Goal: Answer question/provide support

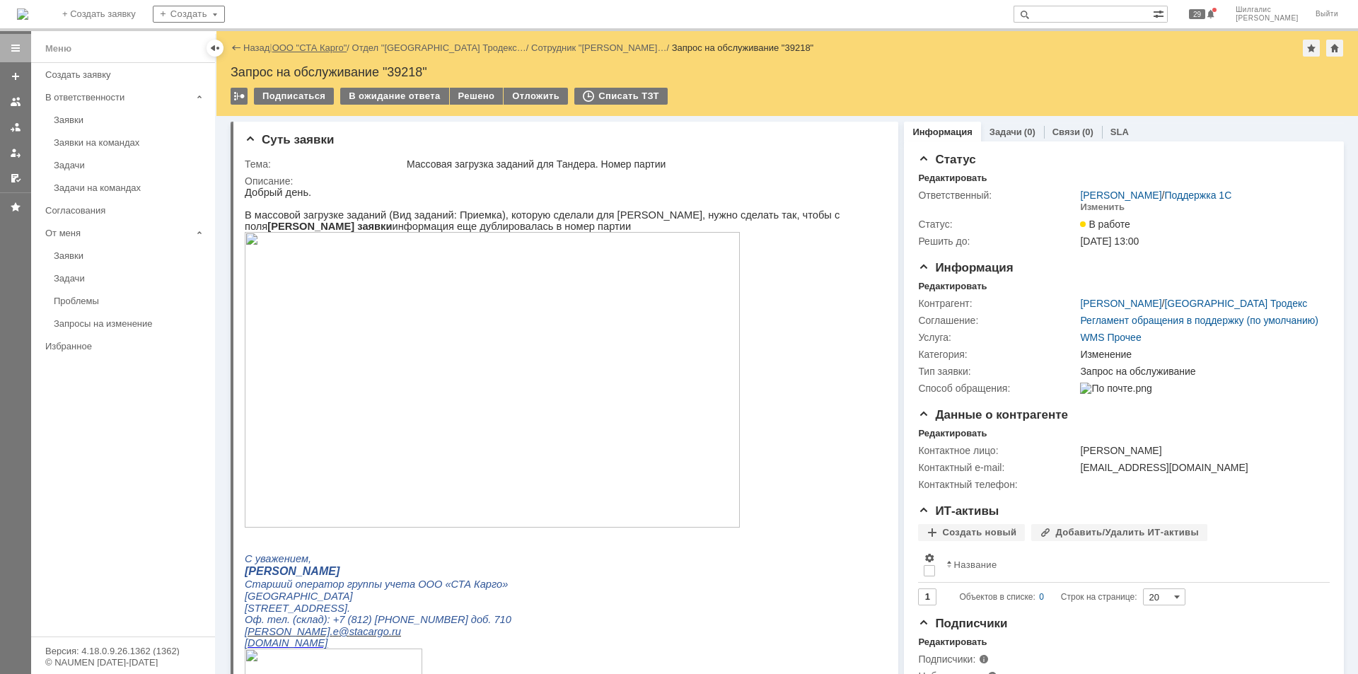
click at [323, 42] on link "ООО "СТА Карго"" at bounding box center [309, 47] width 75 height 11
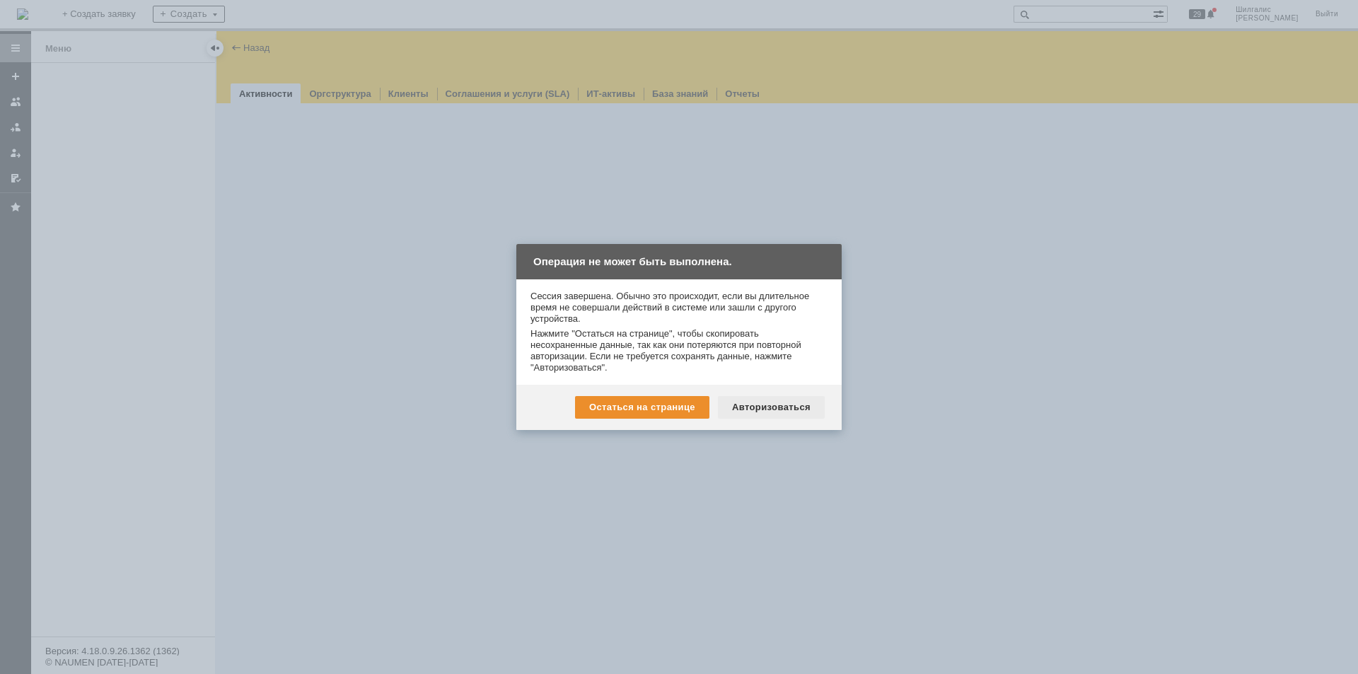
click at [782, 396] on div "Авторизоваться" at bounding box center [771, 407] width 107 height 23
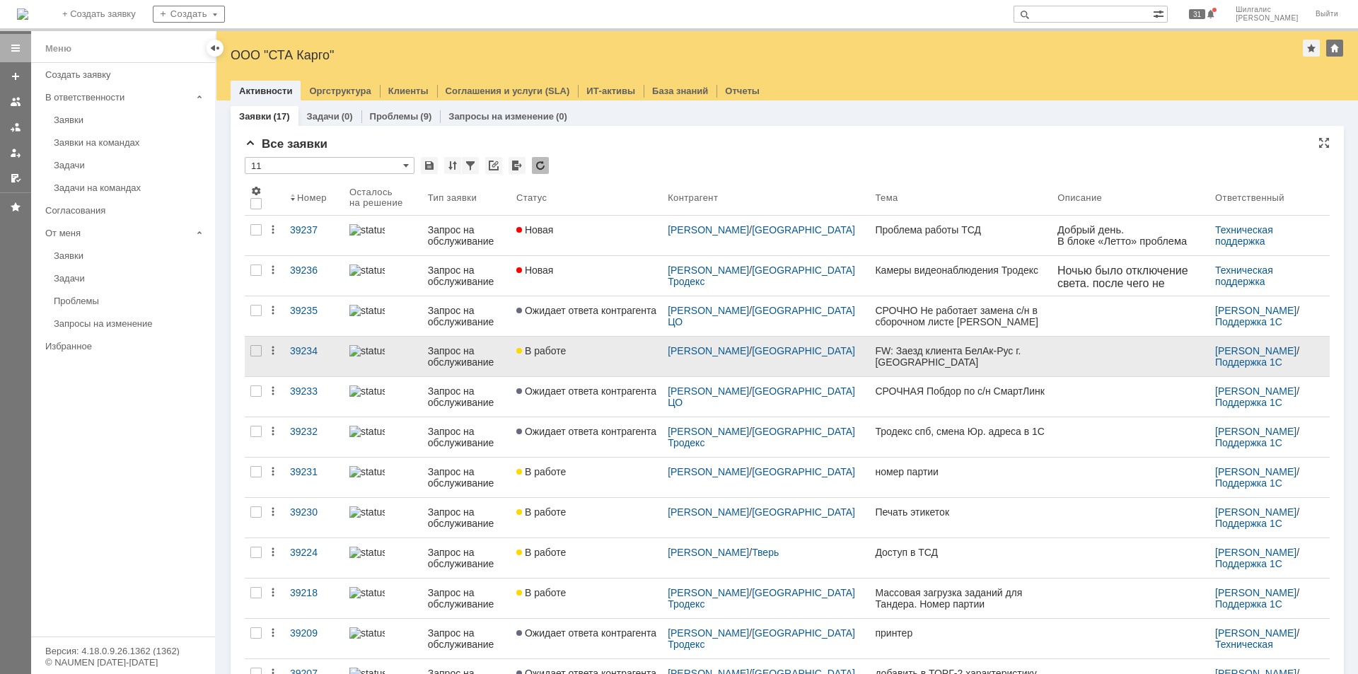
click at [583, 356] on link "В работе" at bounding box center [586, 357] width 151 height 40
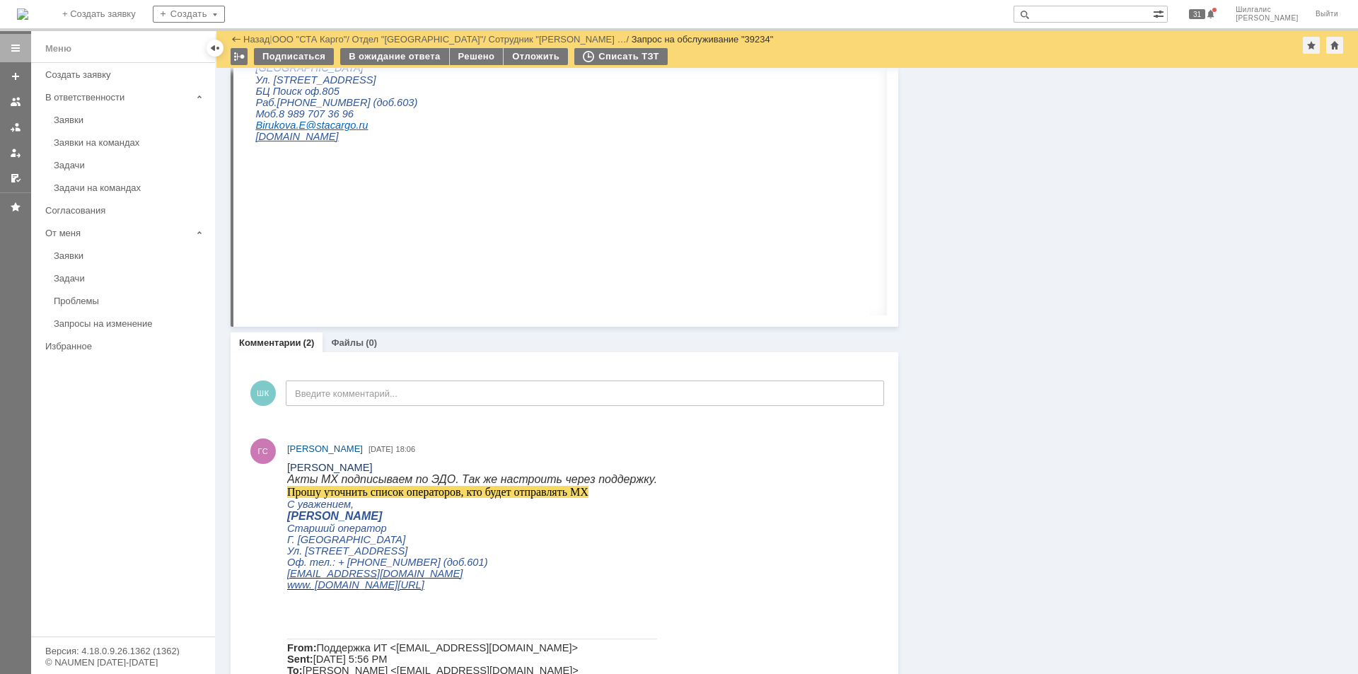
scroll to position [1477, 0]
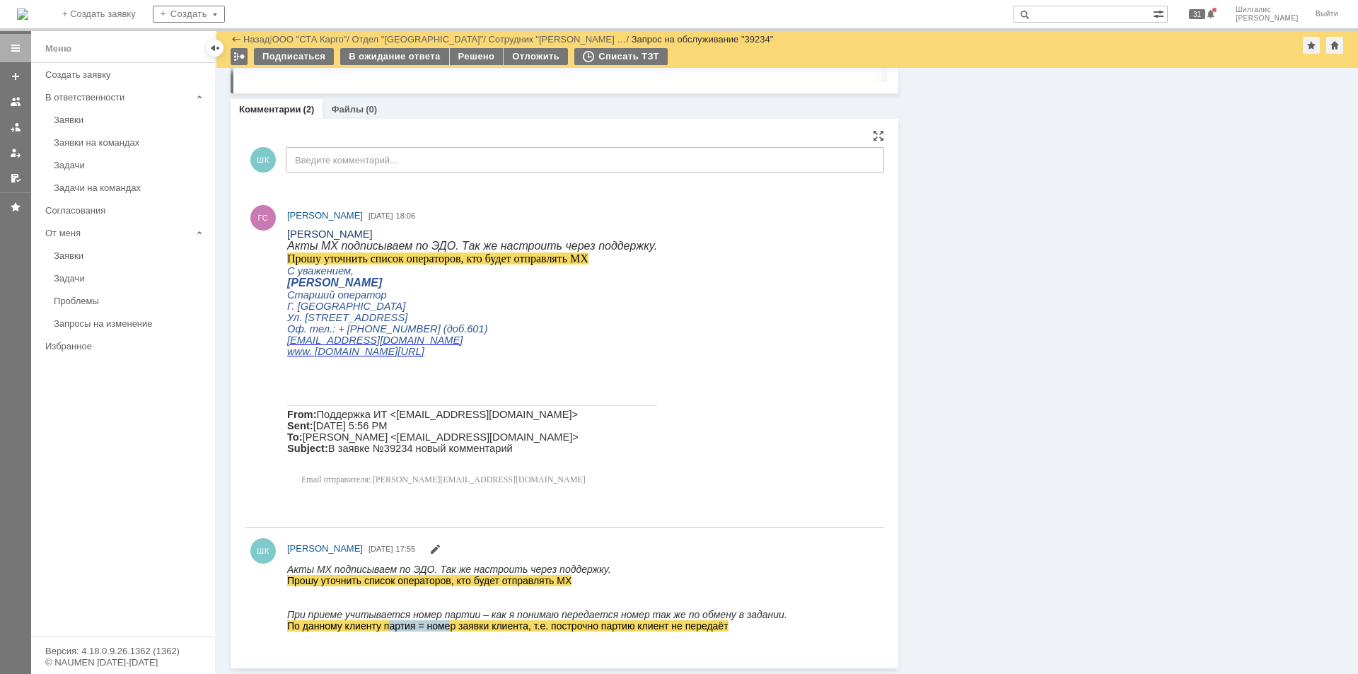
drag, startPoint x: 390, startPoint y: 625, endPoint x: 449, endPoint y: 629, distance: 58.9
click at [449, 629] on span "По данному клиенту партия = номер заявки клиента, т.е. построчно партию клиент …" at bounding box center [507, 625] width 441 height 11
drag, startPoint x: 346, startPoint y: 236, endPoint x: 286, endPoint y: 236, distance: 60.1
click at [287, 236] on html "Гончарова С.Ю. Акты МХ подписываем по ЭДО. Так же настроить через поддержку. Пр…" at bounding box center [579, 360] width 584 height 264
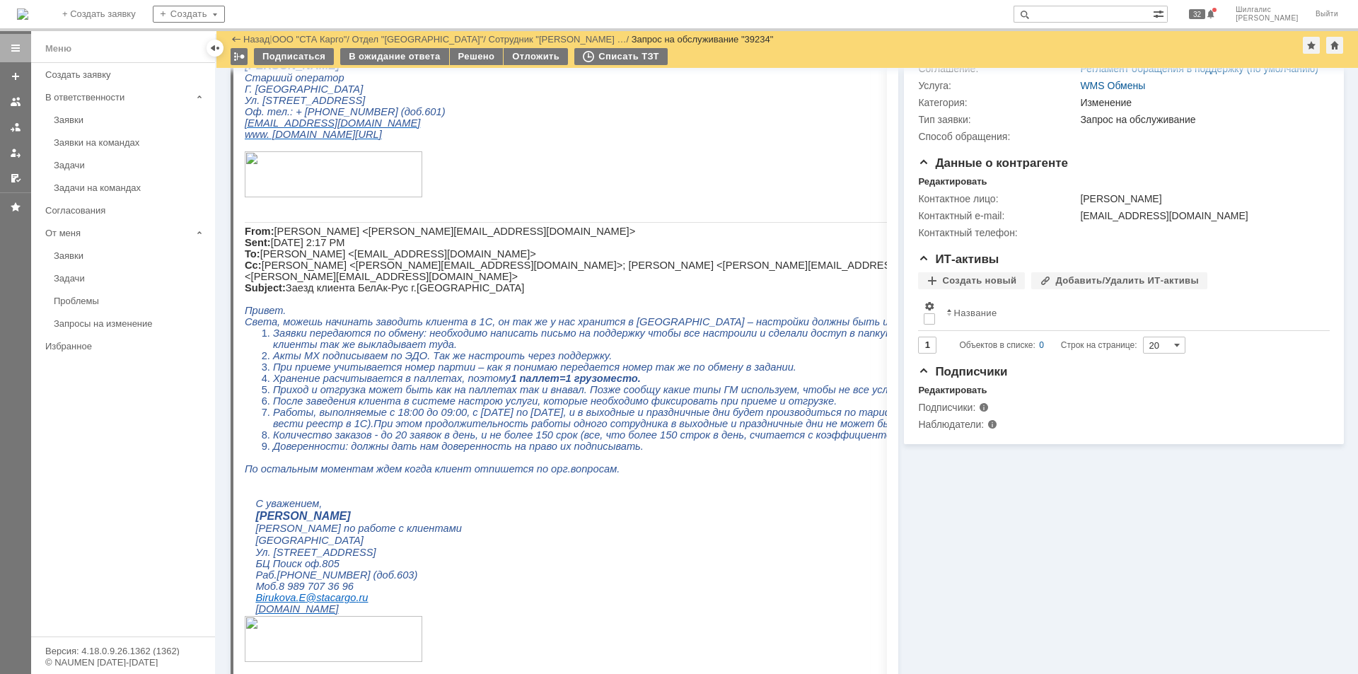
scroll to position [0, 0]
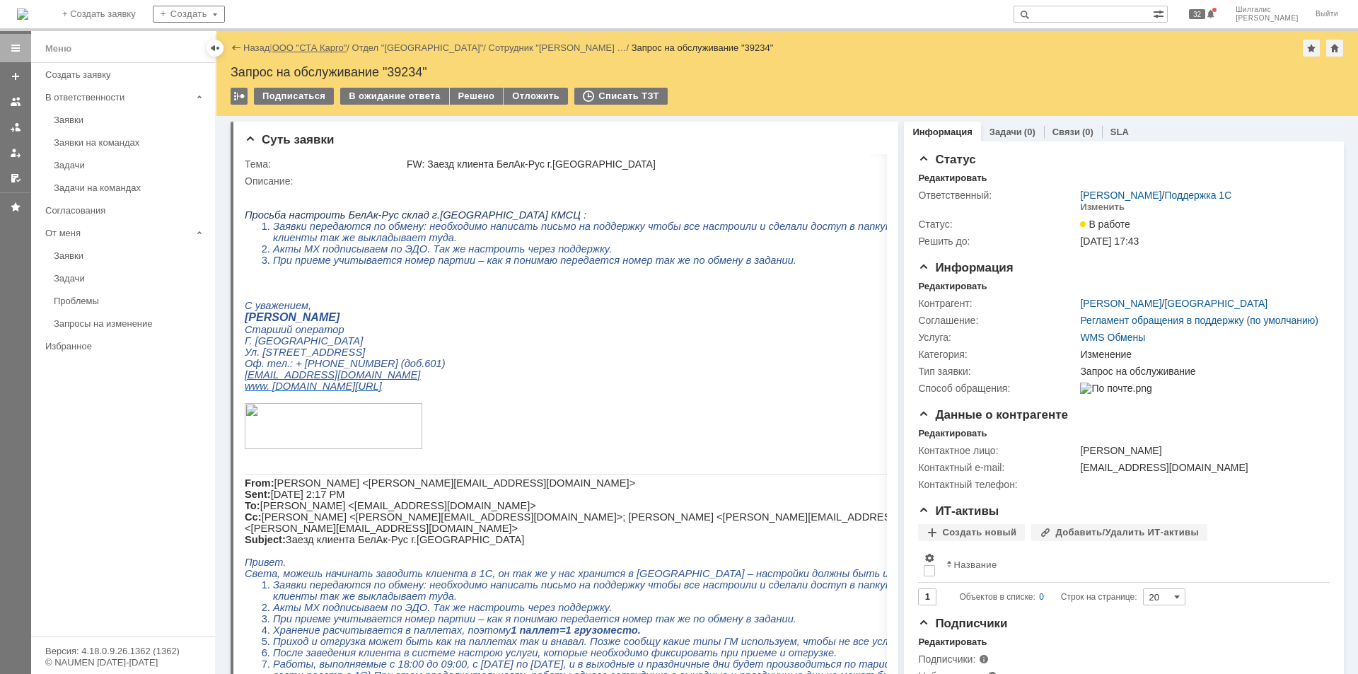
click at [312, 48] on link "ООО "СТА Карго"" at bounding box center [309, 47] width 75 height 11
